Goal: Task Accomplishment & Management: Manage account settings

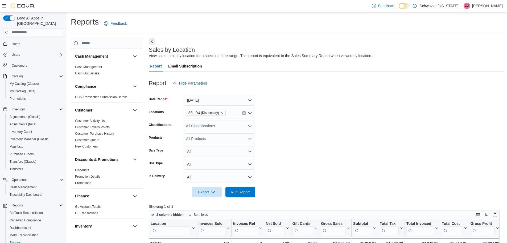
scroll to position [165, 0]
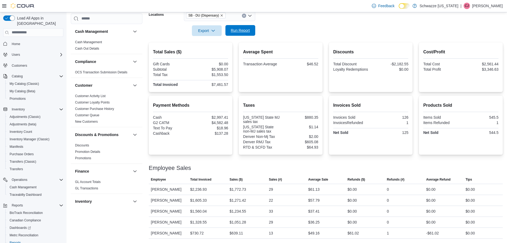
scroll to position [266, 0]
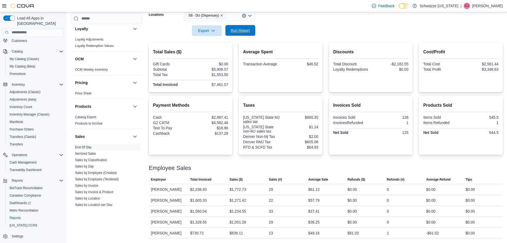
click at [241, 25] on span "Run Report" at bounding box center [240, 30] width 23 height 11
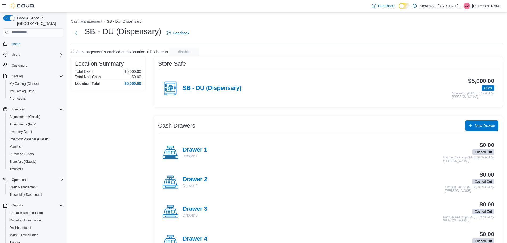
scroll to position [25, 0]
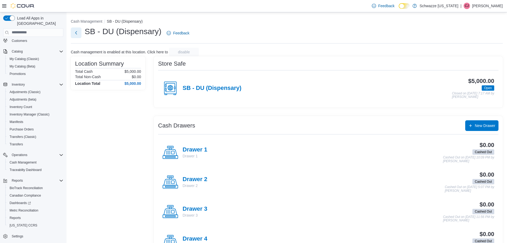
click at [72, 32] on button "Next" at bounding box center [76, 32] width 11 height 11
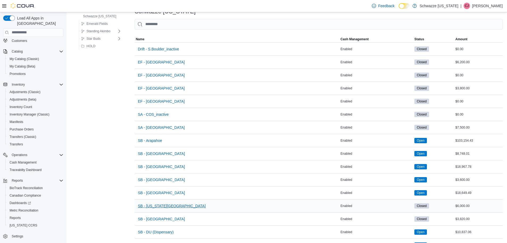
scroll to position [133, 0]
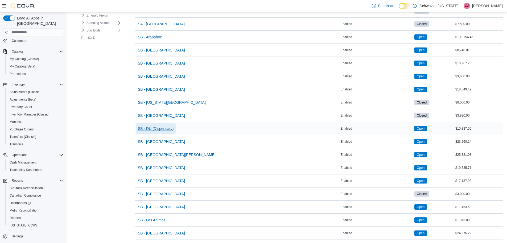
click at [169, 126] on span "SB - DU (Dispensary)" at bounding box center [156, 128] width 36 height 5
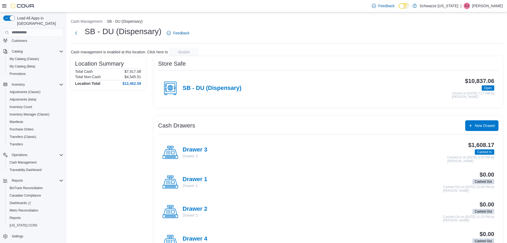
click at [198, 82] on div "SB - DU (Dispensary)" at bounding box center [201, 88] width 79 height 16
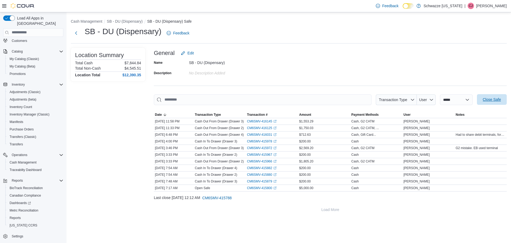
click at [491, 102] on span "Close Safe" at bounding box center [492, 99] width 18 height 5
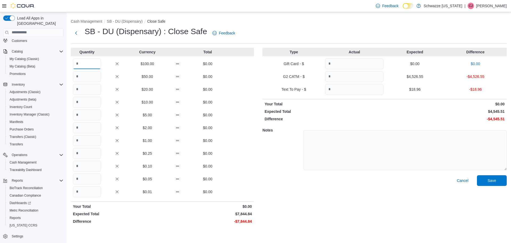
click at [83, 66] on input "Quantity" at bounding box center [87, 63] width 28 height 11
type input "**"
click at [94, 192] on input "Quantity" at bounding box center [87, 191] width 28 height 11
type input "**"
click at [96, 141] on input "Quantity" at bounding box center [87, 140] width 28 height 11
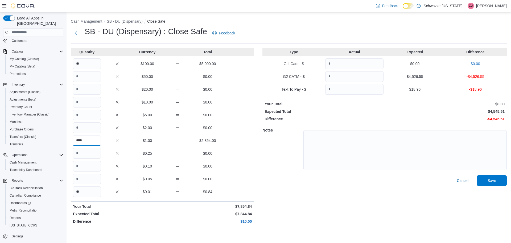
type input "****"
click at [342, 80] on input "Quantity" at bounding box center [354, 76] width 58 height 11
type input "*******"
click at [338, 87] on input "Quantity" at bounding box center [354, 89] width 58 height 11
type input "*****"
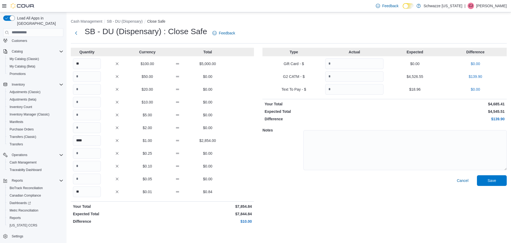
click at [409, 121] on p "$139.90" at bounding box center [445, 118] width 119 height 5
click at [490, 181] on span "Save" at bounding box center [492, 179] width 9 height 5
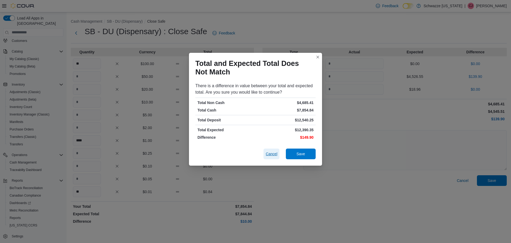
click at [269, 155] on span "Cancel" at bounding box center [272, 153] width 12 height 5
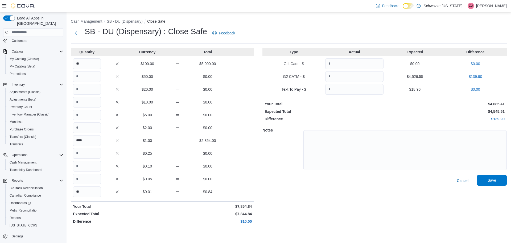
click at [495, 179] on span "Save" at bounding box center [492, 179] width 9 height 5
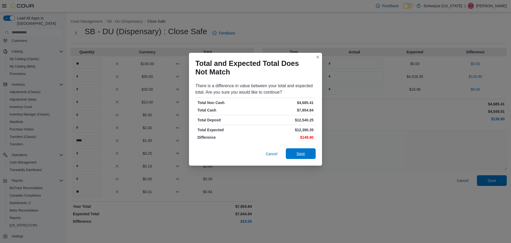
click at [296, 153] on span "Save" at bounding box center [300, 153] width 23 height 11
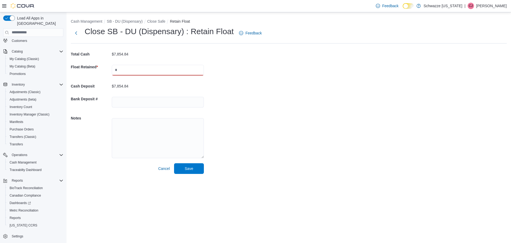
click at [129, 74] on input "text" at bounding box center [158, 70] width 92 height 11
type input "****"
click at [195, 167] on span "Save" at bounding box center [188, 168] width 23 height 11
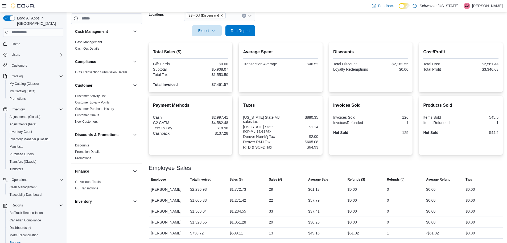
scroll to position [266, 0]
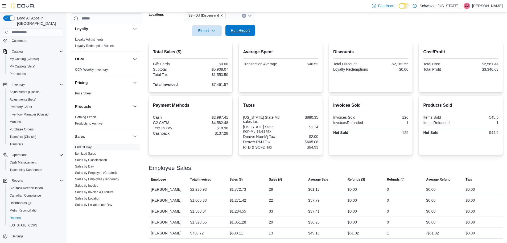
click at [239, 28] on span "Run Report" at bounding box center [240, 30] width 19 height 5
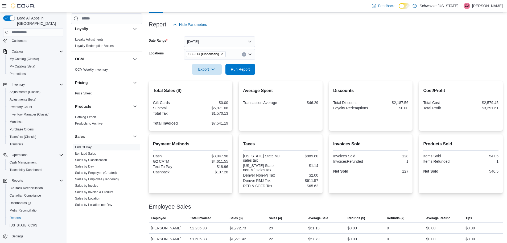
scroll to position [57, 0]
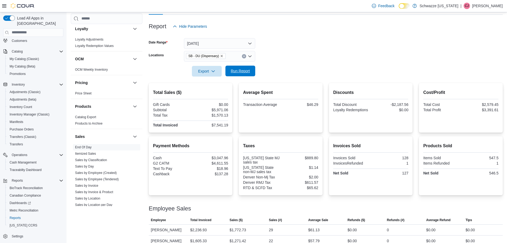
click at [238, 69] on span "Run Report" at bounding box center [240, 70] width 19 height 5
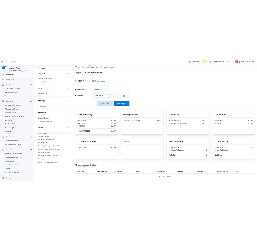
scroll to position [39, 0]
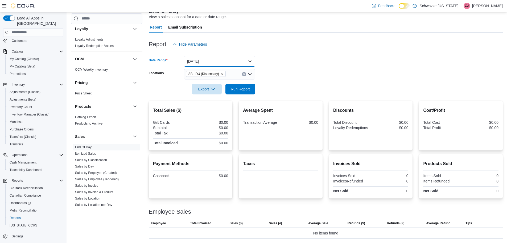
click at [200, 60] on button "[DATE]" at bounding box center [219, 61] width 71 height 11
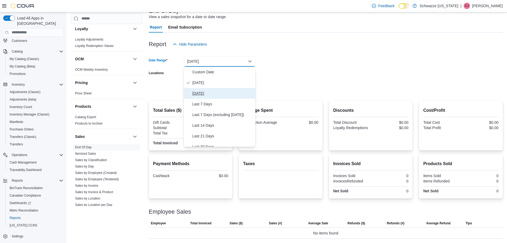
click at [209, 90] on span "[DATE]" at bounding box center [223, 93] width 61 height 6
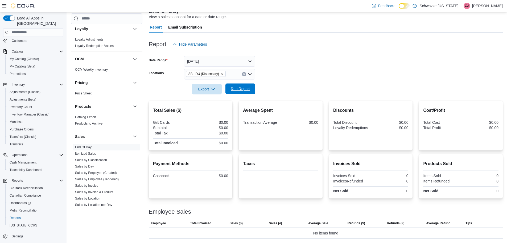
click at [244, 91] on span "Run Report" at bounding box center [240, 88] width 19 height 5
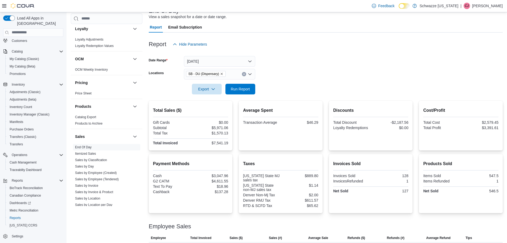
click at [242, 22] on div "Report Email Subscription" at bounding box center [326, 27] width 354 height 11
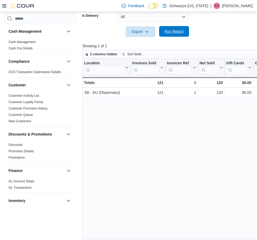
click at [169, 32] on span "Run Report" at bounding box center [173, 31] width 19 height 5
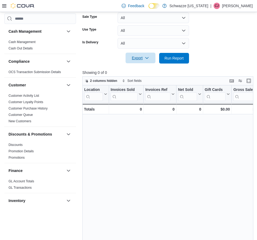
scroll to position [59, 0]
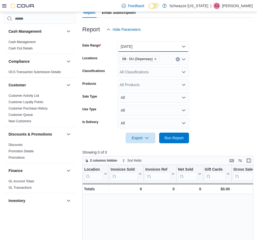
click at [150, 50] on button "[DATE]" at bounding box center [152, 46] width 71 height 11
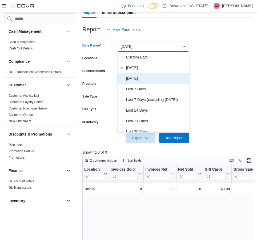
click at [143, 77] on span "[DATE]" at bounding box center [156, 78] width 61 height 6
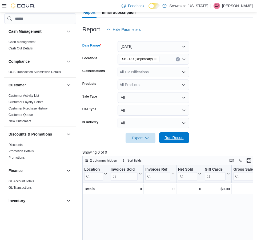
click at [173, 138] on span "Run Report" at bounding box center [173, 137] width 19 height 5
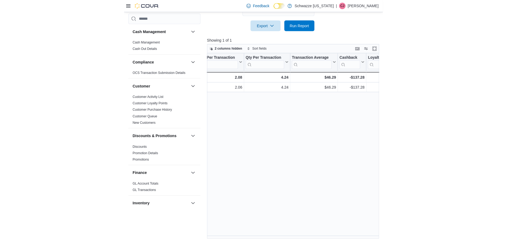
scroll to position [165, 0]
